Goal: Task Accomplishment & Management: Complete application form

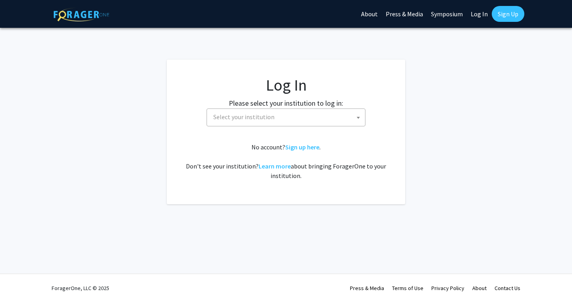
click at [270, 112] on span "Select your institution" at bounding box center [287, 117] width 155 height 16
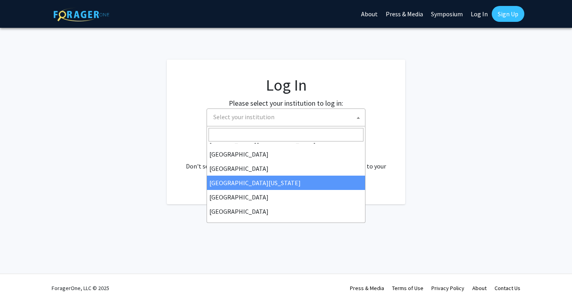
scroll to position [70, 0]
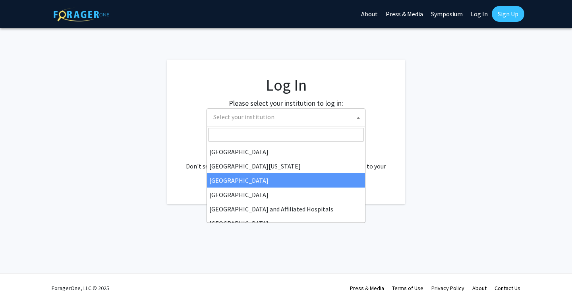
select select "12"
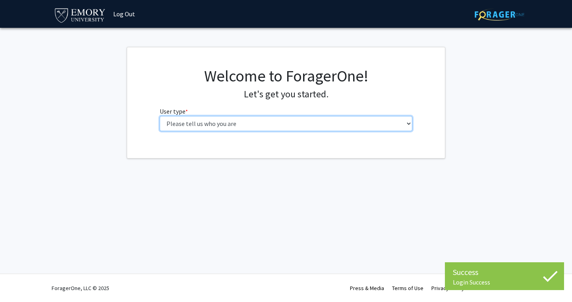
click at [220, 125] on select "Please tell us who you are Undergraduate Student Master's Student Doctoral Cand…" at bounding box center [286, 123] width 253 height 15
select select "1: undergrad"
click at [160, 116] on select "Please tell us who you are Undergraduate Student Master's Student Doctoral Cand…" at bounding box center [286, 123] width 253 height 15
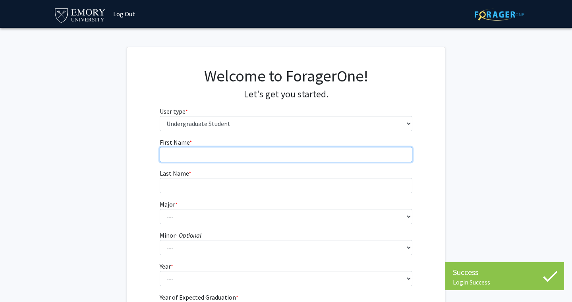
click at [212, 154] on input "First Name * required" at bounding box center [286, 154] width 253 height 15
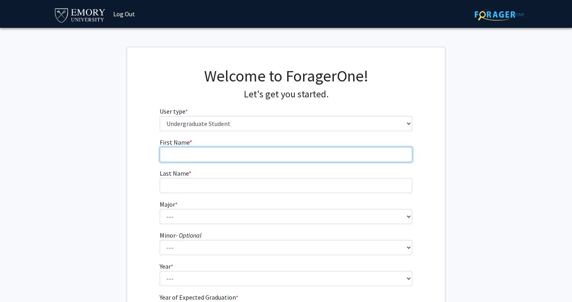
type input "[PERSON_NAME]"
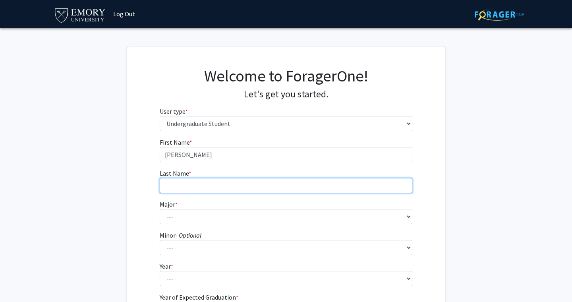
type input "[PERSON_NAME]"
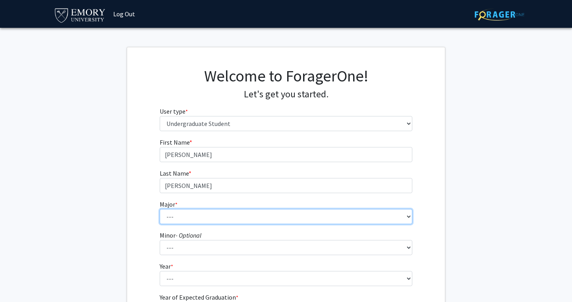
click at [206, 211] on select "--- Accounting African American Studies African Studies American Studies Analyt…" at bounding box center [286, 216] width 253 height 15
select select "56: 1016"
click at [160, 209] on select "--- Accounting African American Studies African Studies American Studies Analyt…" at bounding box center [286, 216] width 253 height 15
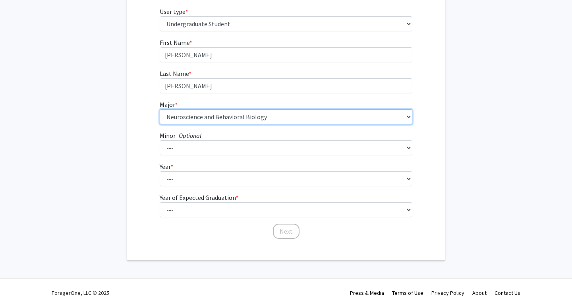
scroll to position [104, 0]
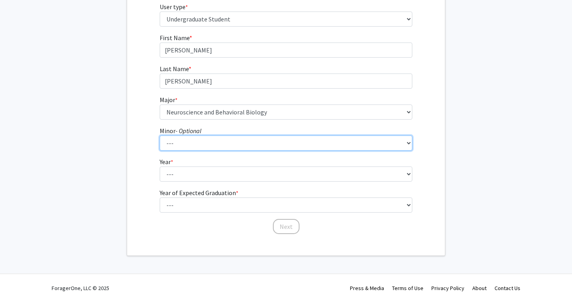
click at [181, 143] on select "--- African American Studies African Studies American Studies Ancient Mediterra…" at bounding box center [286, 142] width 253 height 15
click at [179, 144] on select "--- African American Studies African Studies American Studies Ancient Mediterra…" at bounding box center [286, 142] width 253 height 15
select select "27: 754"
click at [160, 135] on select "--- African American Studies African Studies American Studies Ancient Mediterra…" at bounding box center [286, 142] width 253 height 15
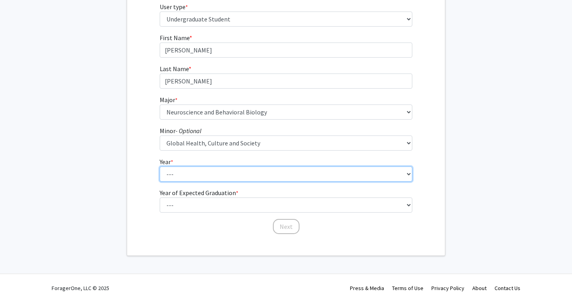
click at [175, 176] on select "--- First-year Sophomore Junior Senior Postbaccalaureate Certificate" at bounding box center [286, 173] width 253 height 15
select select "2: sophomore"
click at [160, 166] on select "--- First-year Sophomore Junior Senior Postbaccalaureate Certificate" at bounding box center [286, 173] width 253 height 15
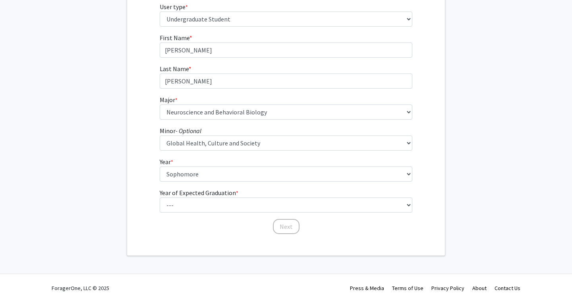
click at [160, 212] on fg-select "Year of Expected Graduation * required --- 2025 2026 2027 2028 2029 2030 2031 2…" at bounding box center [286, 200] width 253 height 25
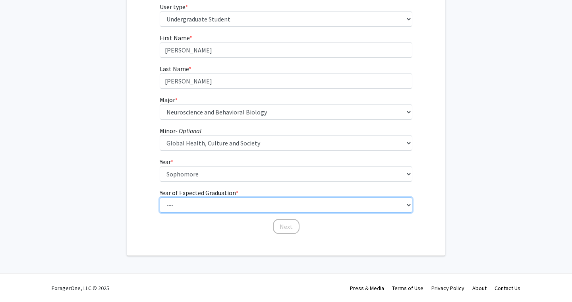
click at [172, 204] on select "--- 2025 2026 2027 2028 2029 2030 2031 2032 2033 2034" at bounding box center [286, 204] width 253 height 15
select select "3: 2027"
click at [160, 197] on select "--- 2025 2026 2027 2028 2029 2030 2031 2032 2033 2034" at bounding box center [286, 204] width 253 height 15
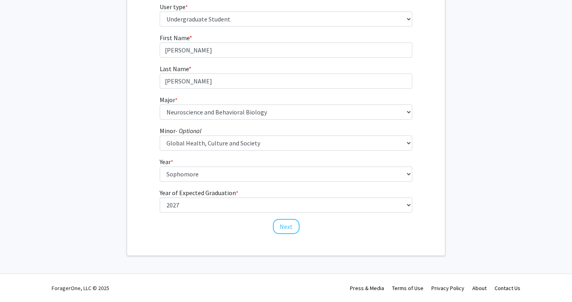
click at [218, 247] on div "Welcome to ForagerOne! Let's get you started. User type * required Please tell …" at bounding box center [286, 99] width 318 height 312
click at [281, 229] on button "Next" at bounding box center [286, 226] width 27 height 15
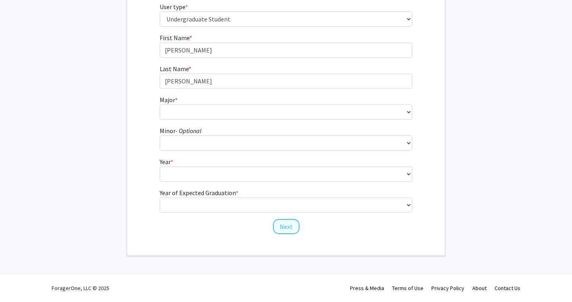
scroll to position [0, 0]
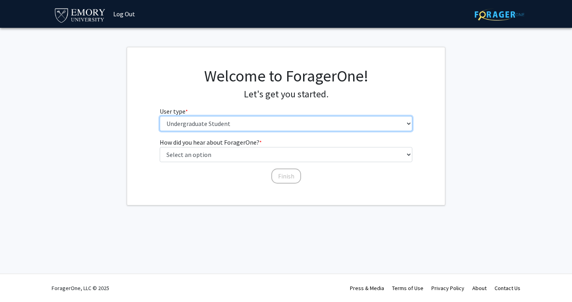
click at [189, 124] on select "Please tell us who you are Undergraduate Student Master's Student Doctoral Cand…" at bounding box center [286, 123] width 253 height 15
click at [160, 116] on select "Please tell us who you are Undergraduate Student Master's Student Doctoral Cand…" at bounding box center [286, 123] width 253 height 15
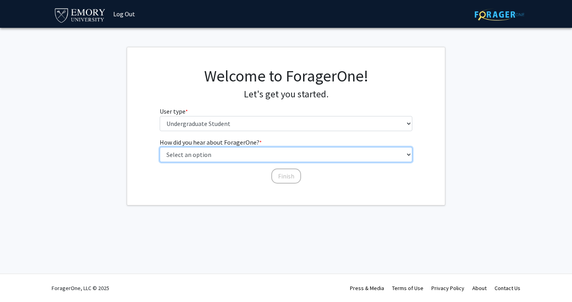
click at [191, 155] on select "Select an option Peer/student recommendation Faculty/staff recommendation Unive…" at bounding box center [286, 154] width 253 height 15
select select "2: faculty_recommendation"
click at [160, 147] on select "Select an option Peer/student recommendation Faculty/staff recommendation Unive…" at bounding box center [286, 154] width 253 height 15
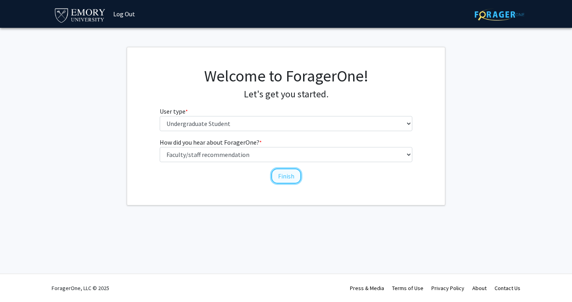
click at [280, 179] on button "Finish" at bounding box center [286, 175] width 30 height 15
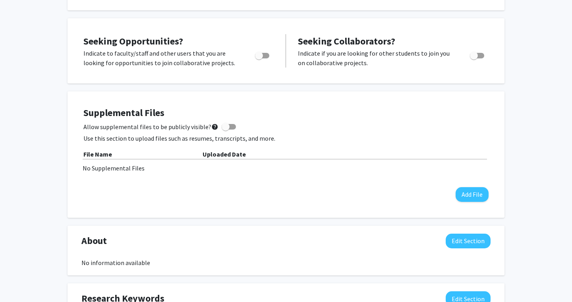
scroll to position [143, 0]
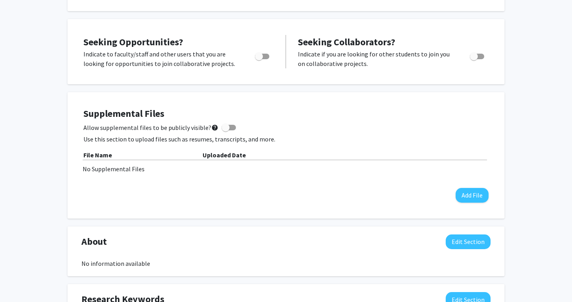
click at [476, 56] on span "Toggle" at bounding box center [474, 56] width 8 height 8
click at [474, 59] on input "Would you like to receive other student requests to work with you?" at bounding box center [473, 59] width 0 height 0
checkbox input "true"
click at [265, 54] on span "Toggle" at bounding box center [262, 57] width 14 height 6
click at [259, 59] on input "Are you actively seeking opportunities?" at bounding box center [258, 59] width 0 height 0
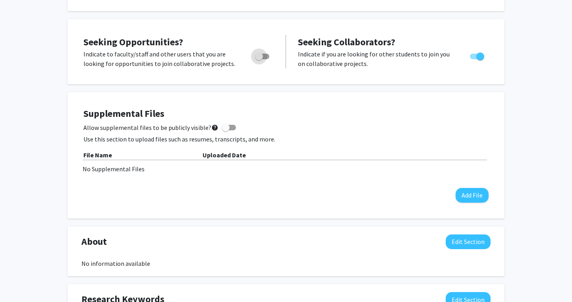
checkbox input "true"
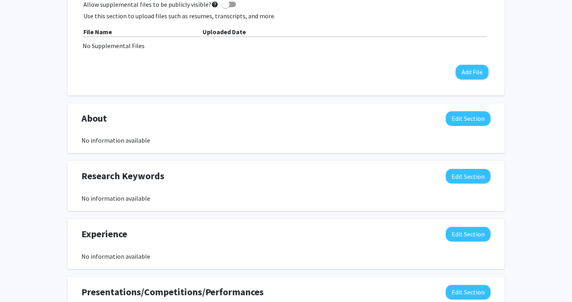
scroll to position [0, 0]
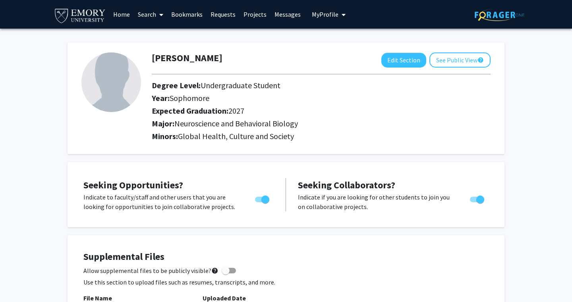
click at [147, 15] on link "Search" at bounding box center [150, 14] width 33 height 28
click at [155, 36] on span "Faculty/Staff" at bounding box center [163, 37] width 58 height 16
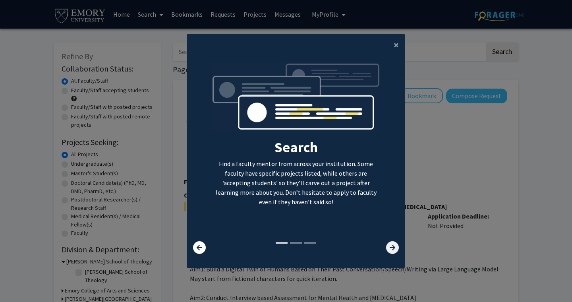
click at [393, 245] on icon at bounding box center [392, 247] width 13 height 13
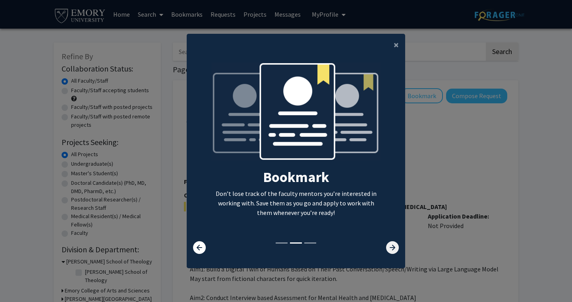
click at [393, 245] on icon at bounding box center [392, 247] width 13 height 13
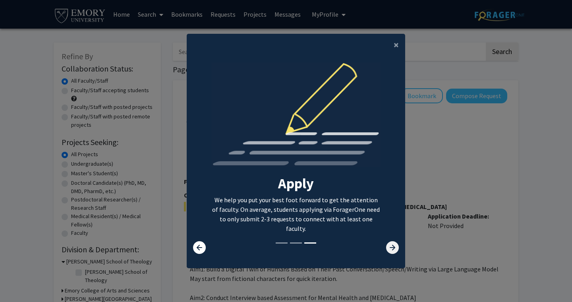
click at [393, 245] on icon at bounding box center [392, 247] width 13 height 13
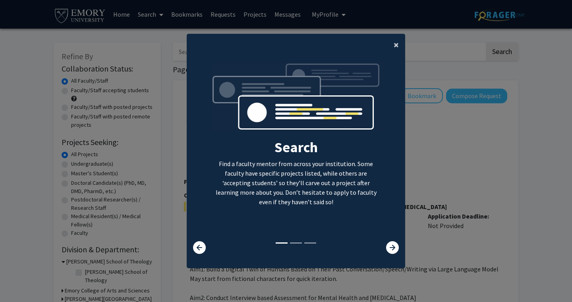
click at [395, 47] on span "×" at bounding box center [395, 45] width 5 height 12
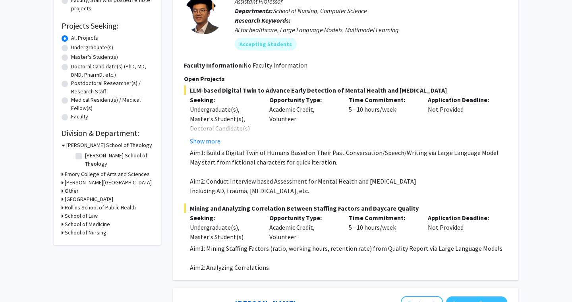
scroll to position [110, 0]
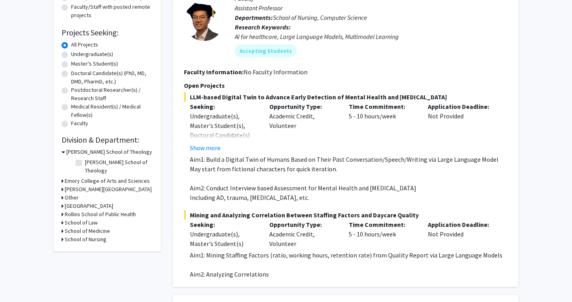
click at [93, 52] on label "Undergraduate(s)" at bounding box center [92, 54] width 42 height 8
click at [76, 52] on input "Undergraduate(s)" at bounding box center [73, 52] width 5 height 5
radio input "true"
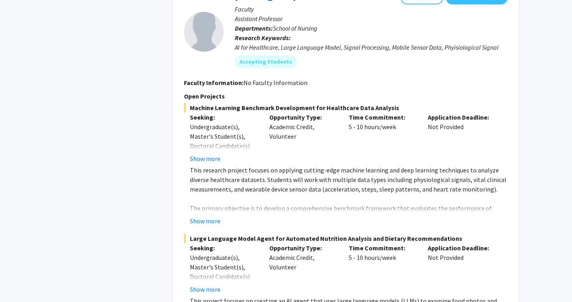
scroll to position [1546, 0]
